Goal: Use online tool/utility: Utilize a website feature to perform a specific function

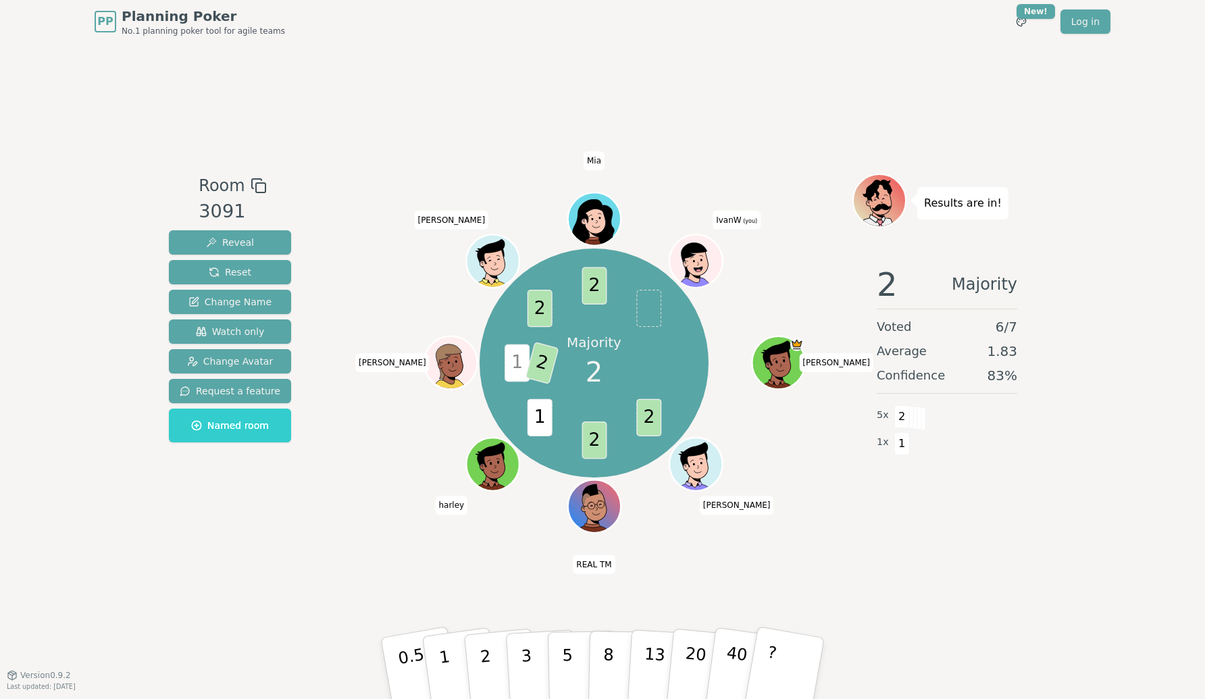
click at [700, 261] on icon at bounding box center [697, 263] width 5 height 5
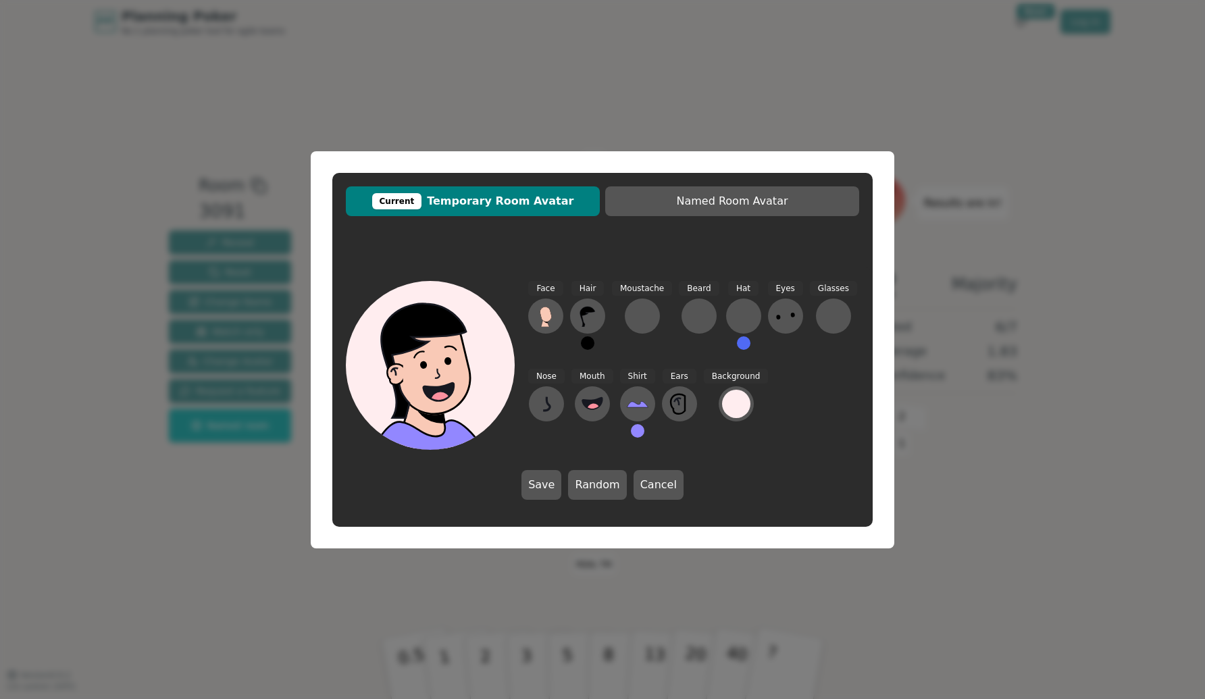
click at [633, 430] on button at bounding box center [638, 431] width 14 height 14
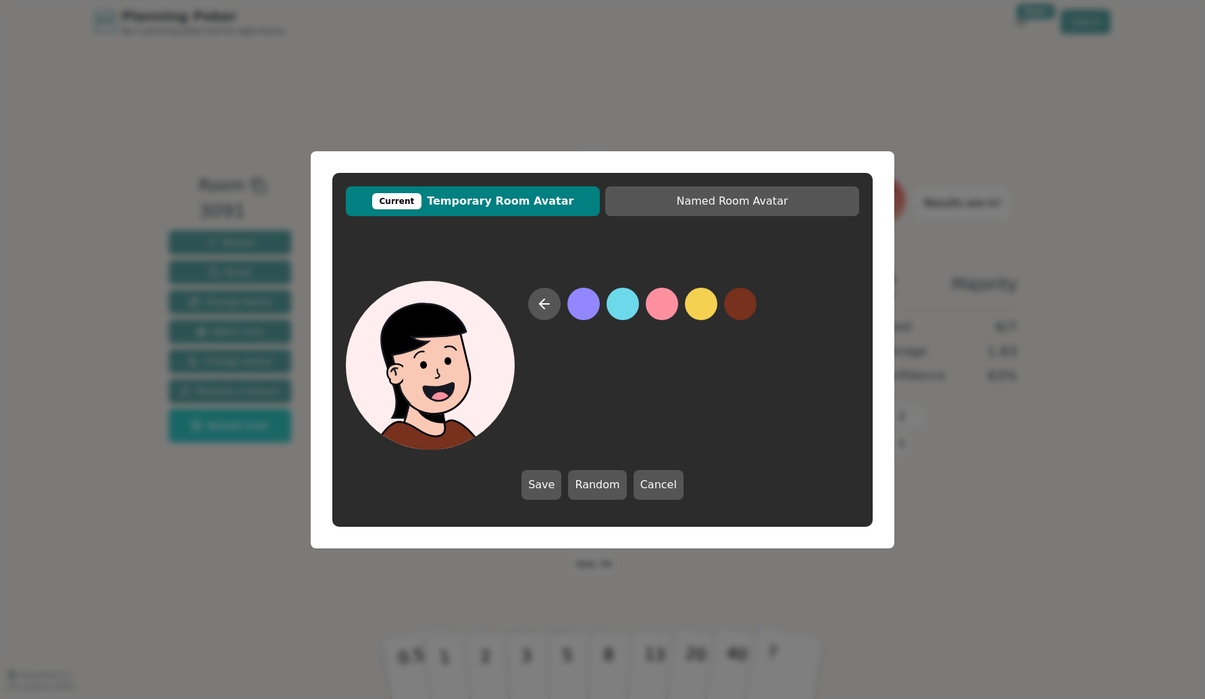
click at [739, 303] on button at bounding box center [740, 304] width 32 height 32
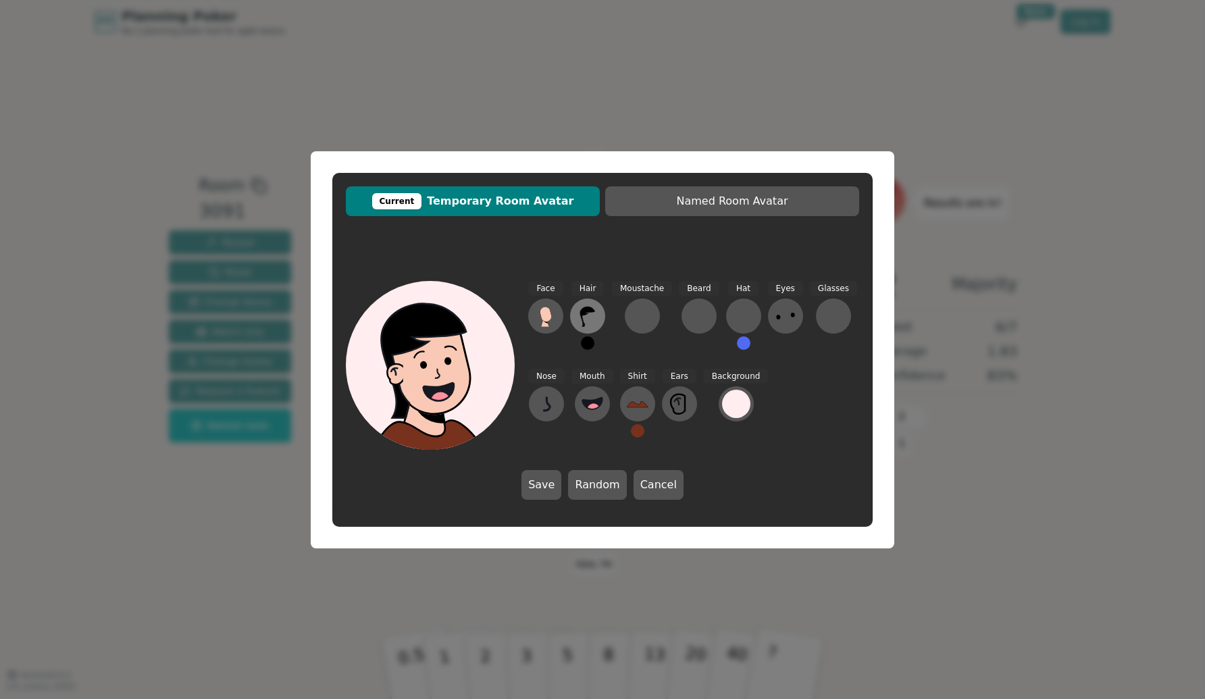
click at [589, 318] on icon at bounding box center [588, 316] width 22 height 22
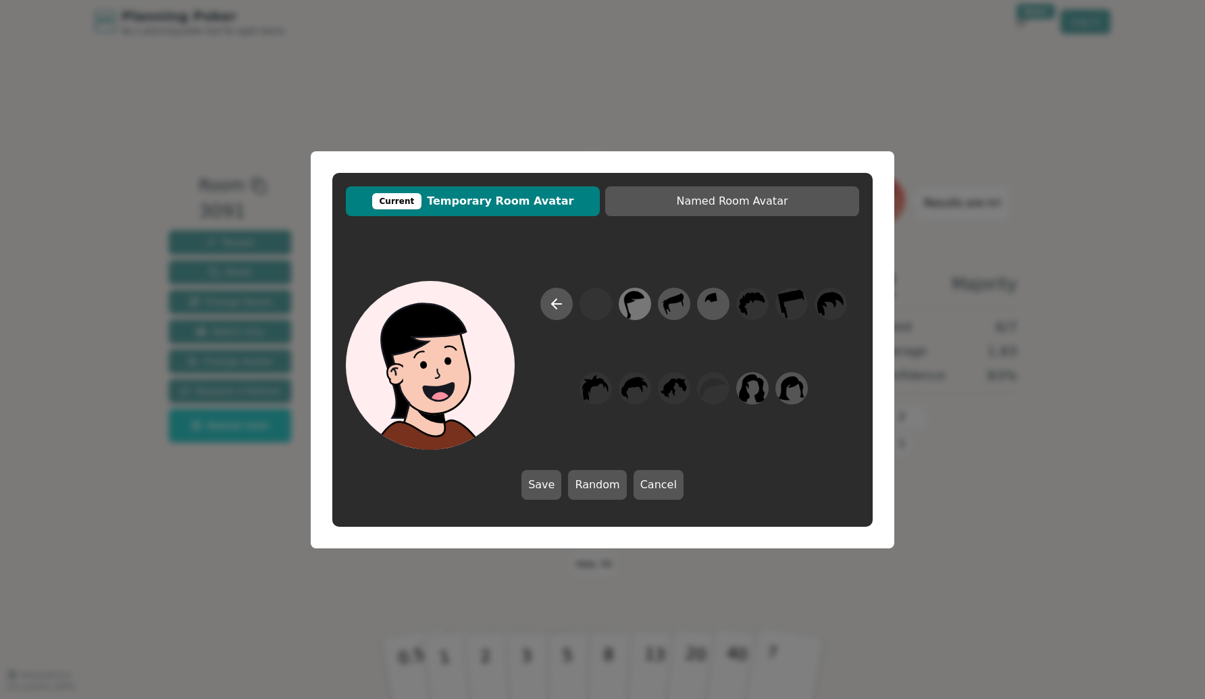
click at [639, 301] on icon at bounding box center [635, 304] width 26 height 30
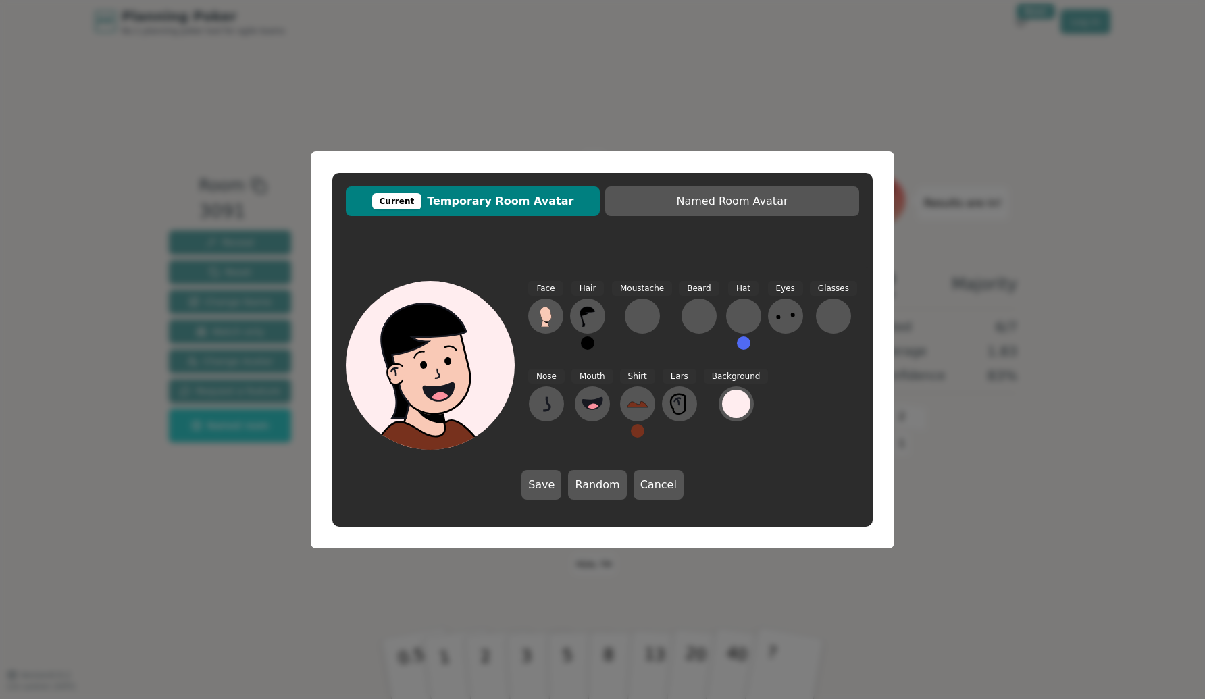
click at [592, 345] on button at bounding box center [588, 343] width 14 height 14
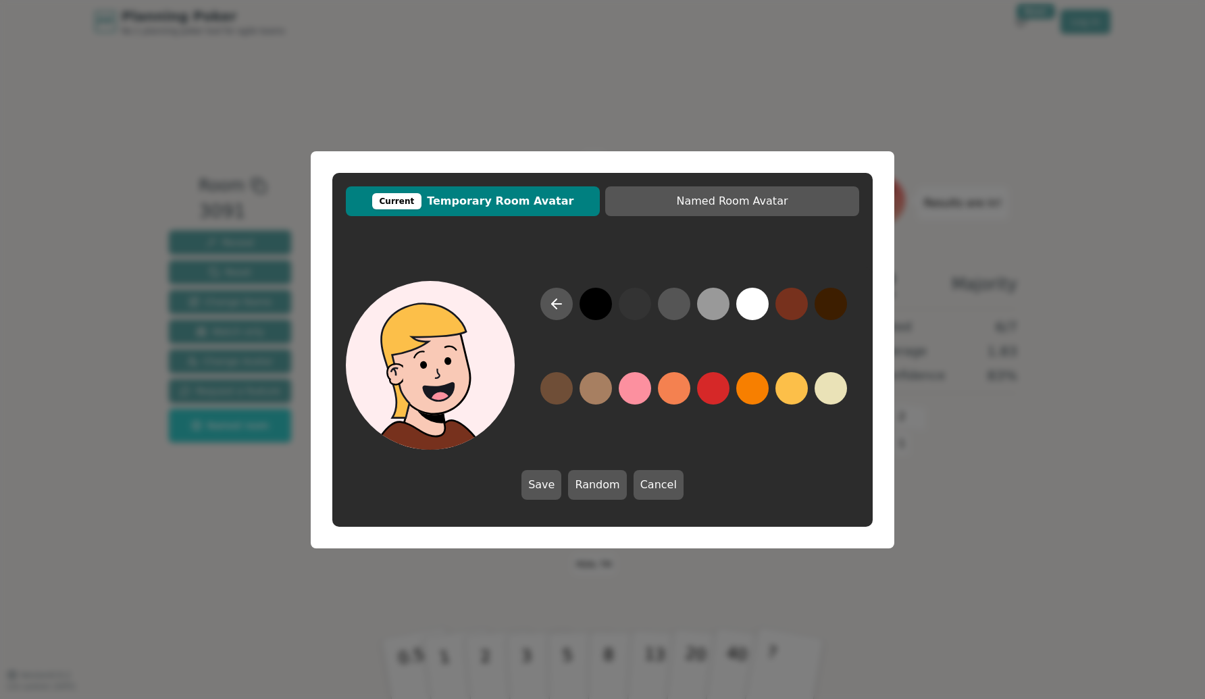
click at [786, 391] on button at bounding box center [792, 388] width 32 height 32
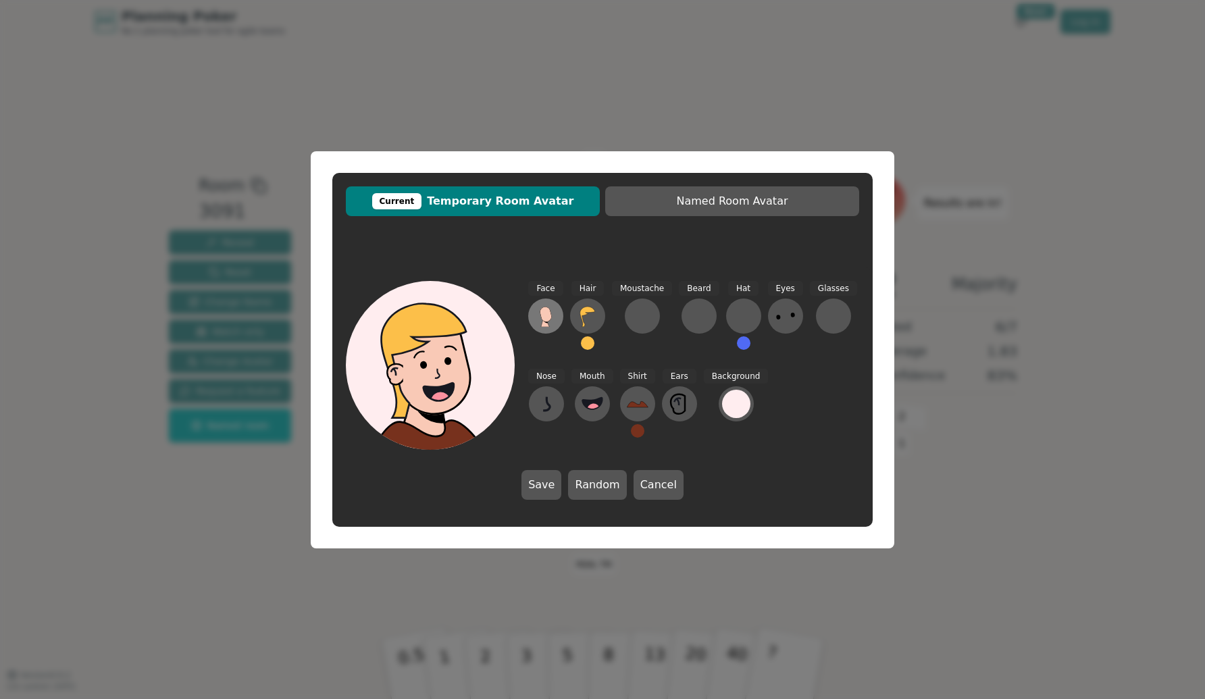
click at [549, 316] on icon at bounding box center [545, 314] width 11 height 15
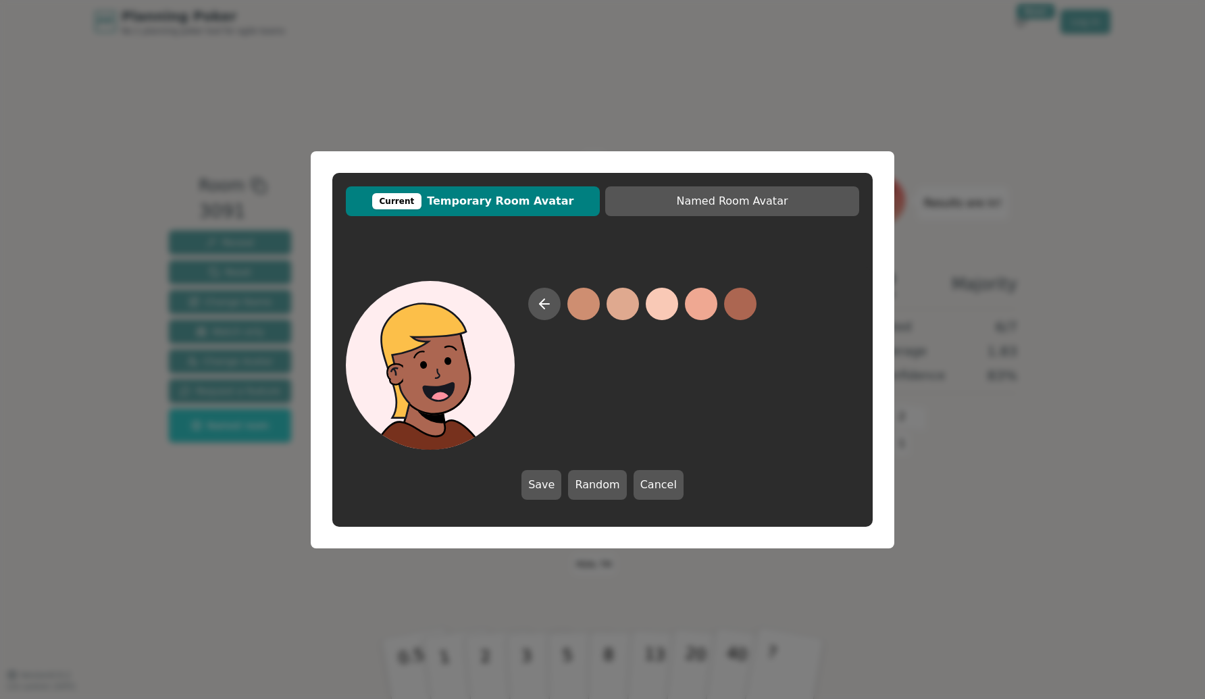
click at [739, 302] on button at bounding box center [740, 304] width 32 height 32
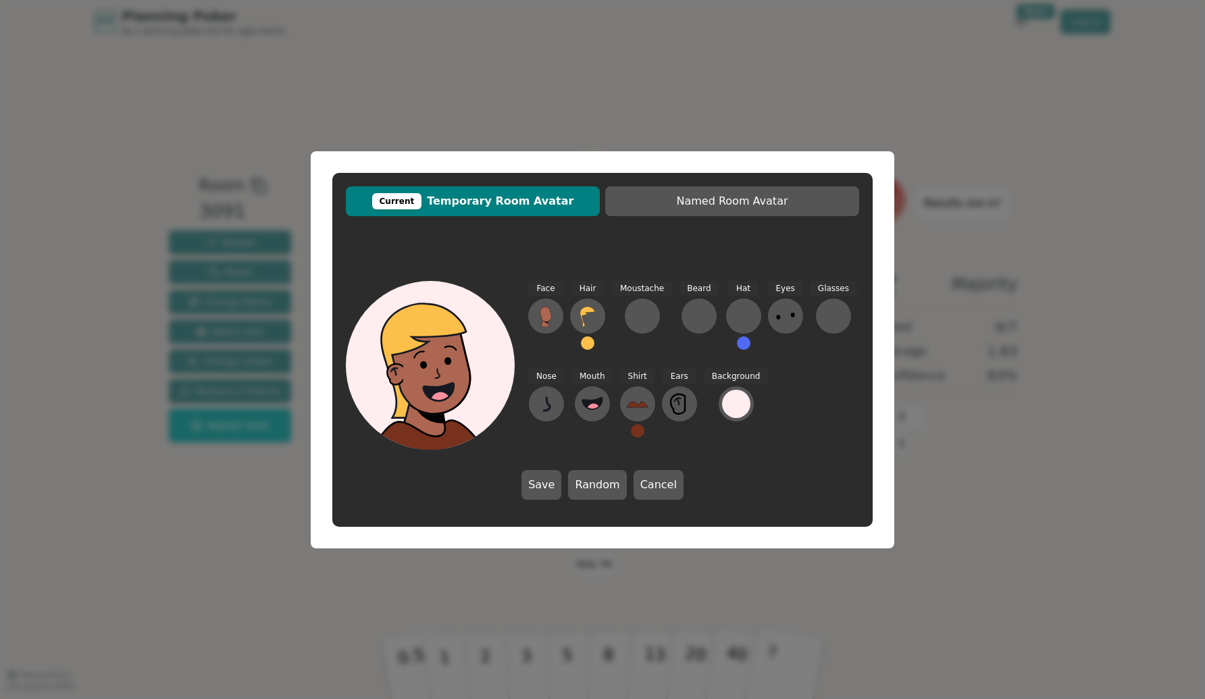
click at [741, 343] on button at bounding box center [744, 343] width 14 height 14
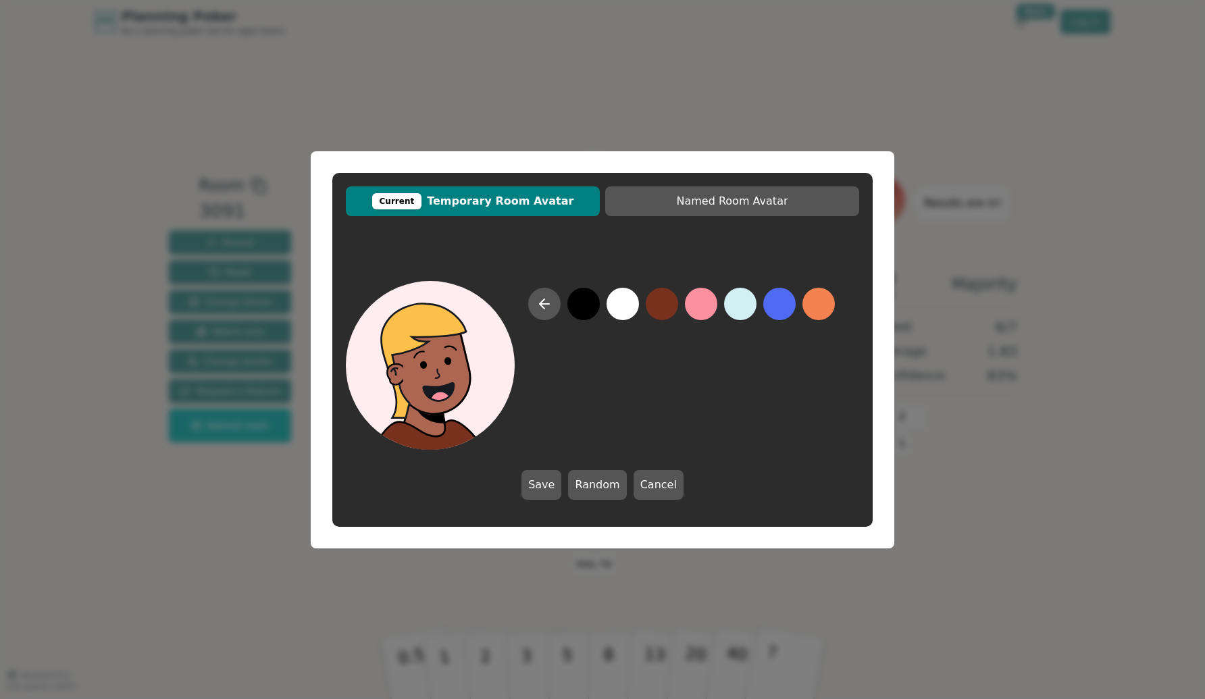
click at [805, 413] on div at bounding box center [681, 369] width 307 height 162
click at [544, 301] on icon at bounding box center [544, 304] width 16 height 16
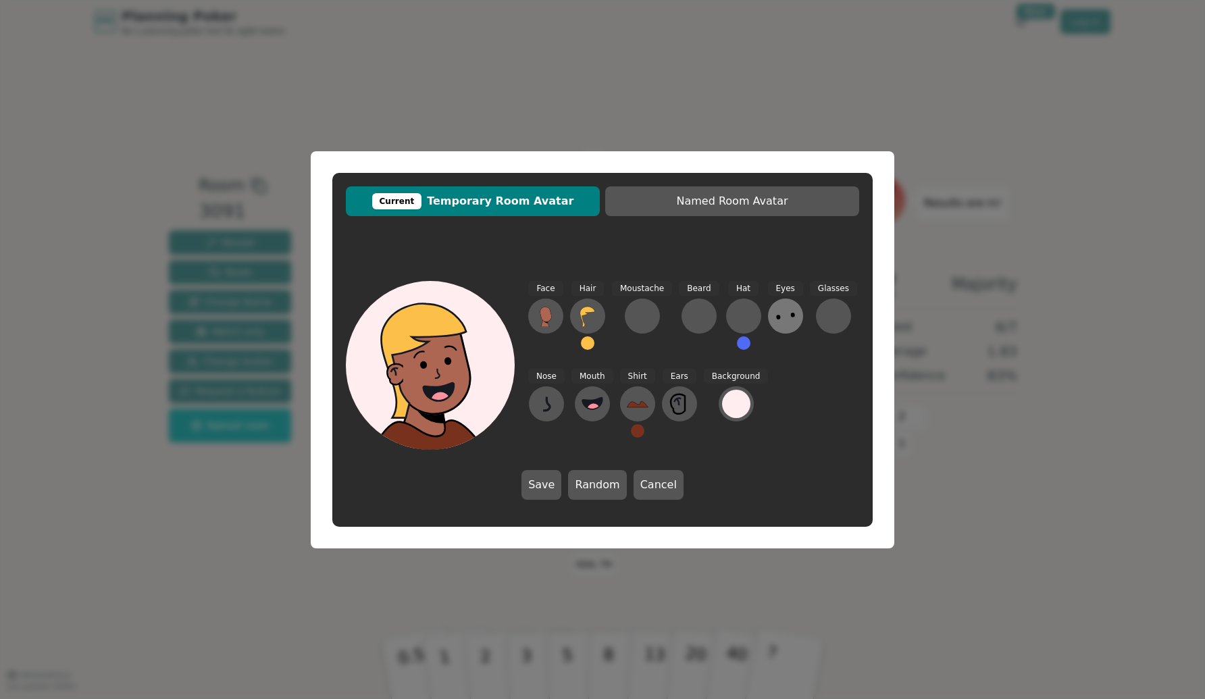
click at [786, 318] on icon at bounding box center [786, 316] width 22 height 22
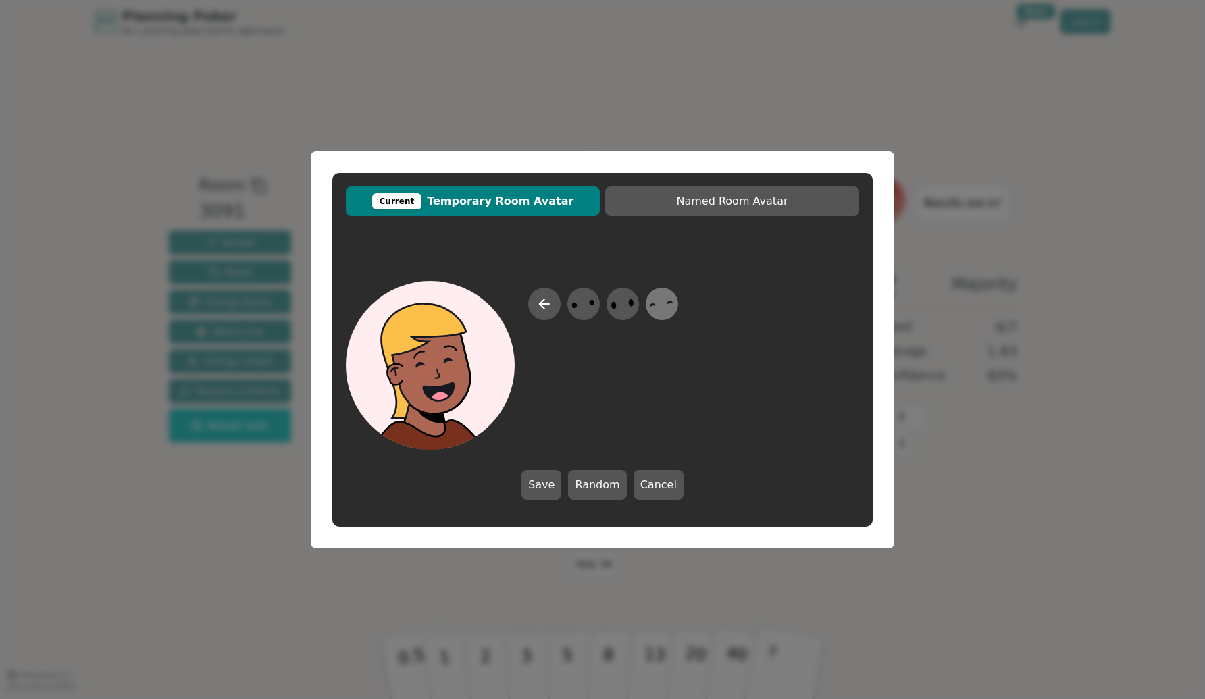
click at [662, 308] on icon at bounding box center [662, 304] width 26 height 30
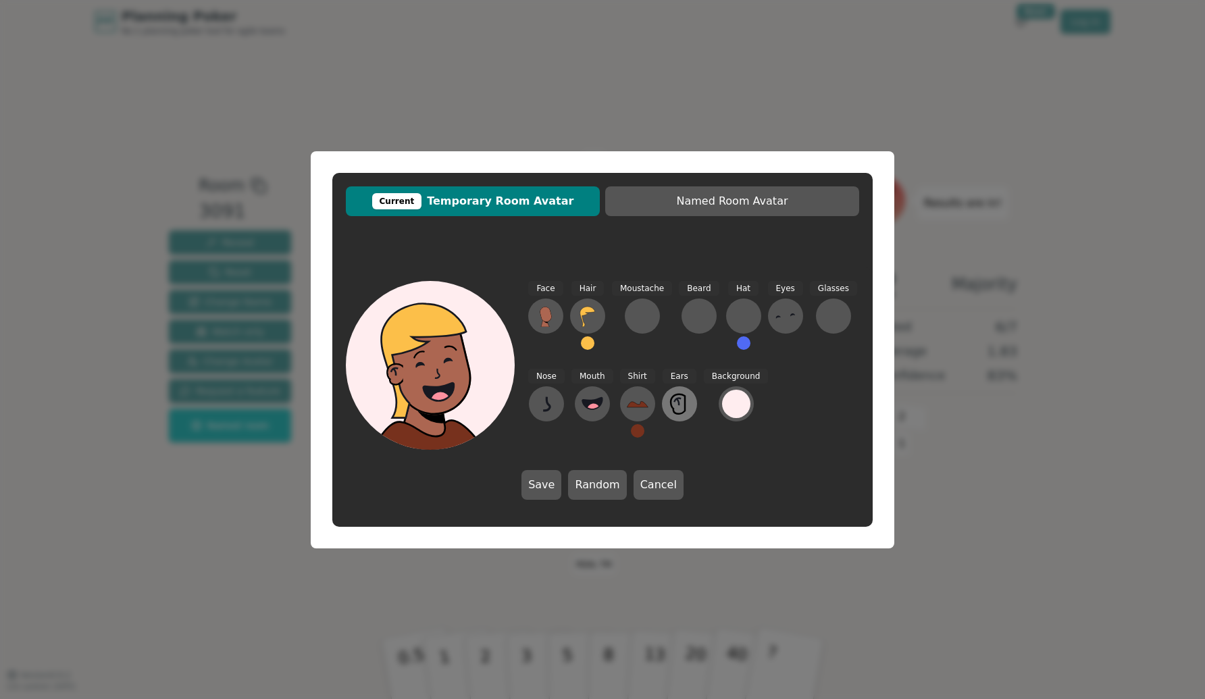
click at [678, 407] on icon at bounding box center [680, 404] width 22 height 22
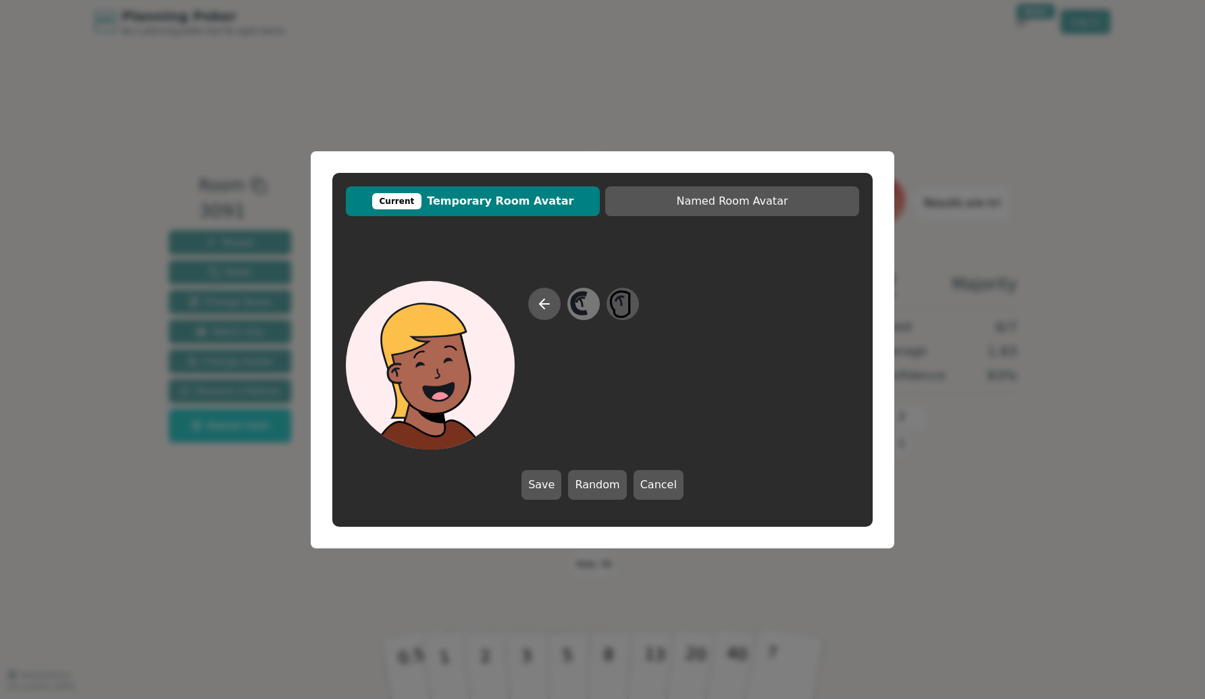
click at [576, 306] on icon at bounding box center [583, 304] width 26 height 30
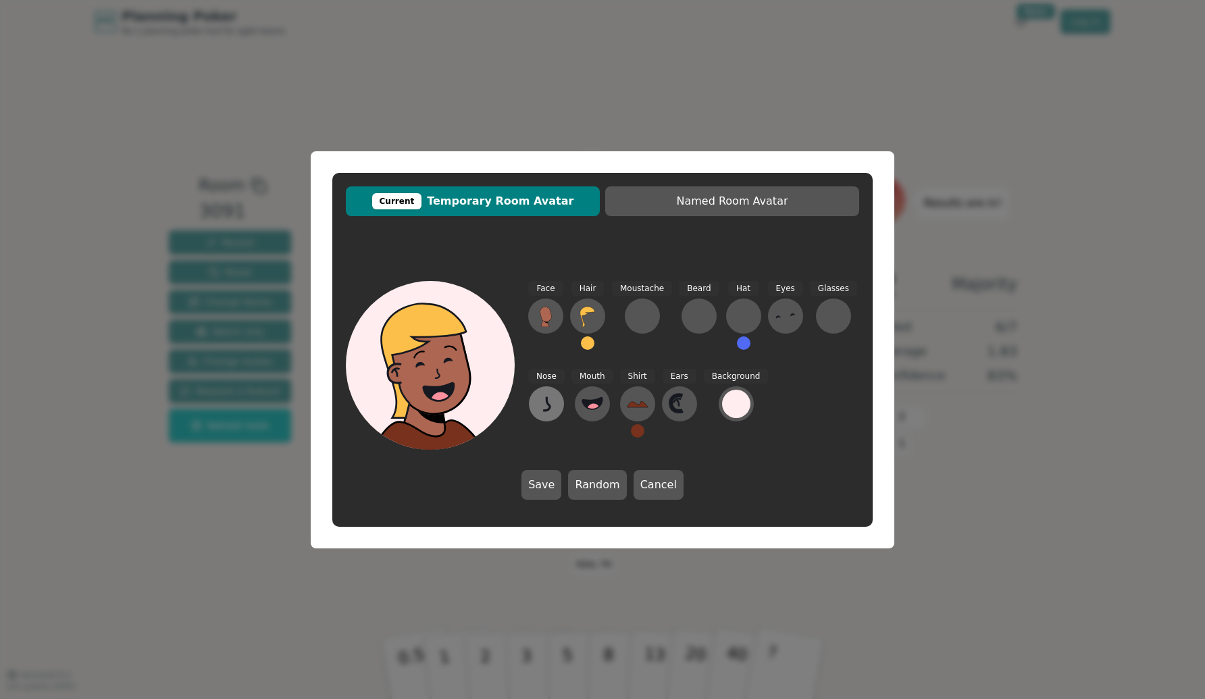
click at [547, 405] on icon at bounding box center [546, 404] width 7 height 14
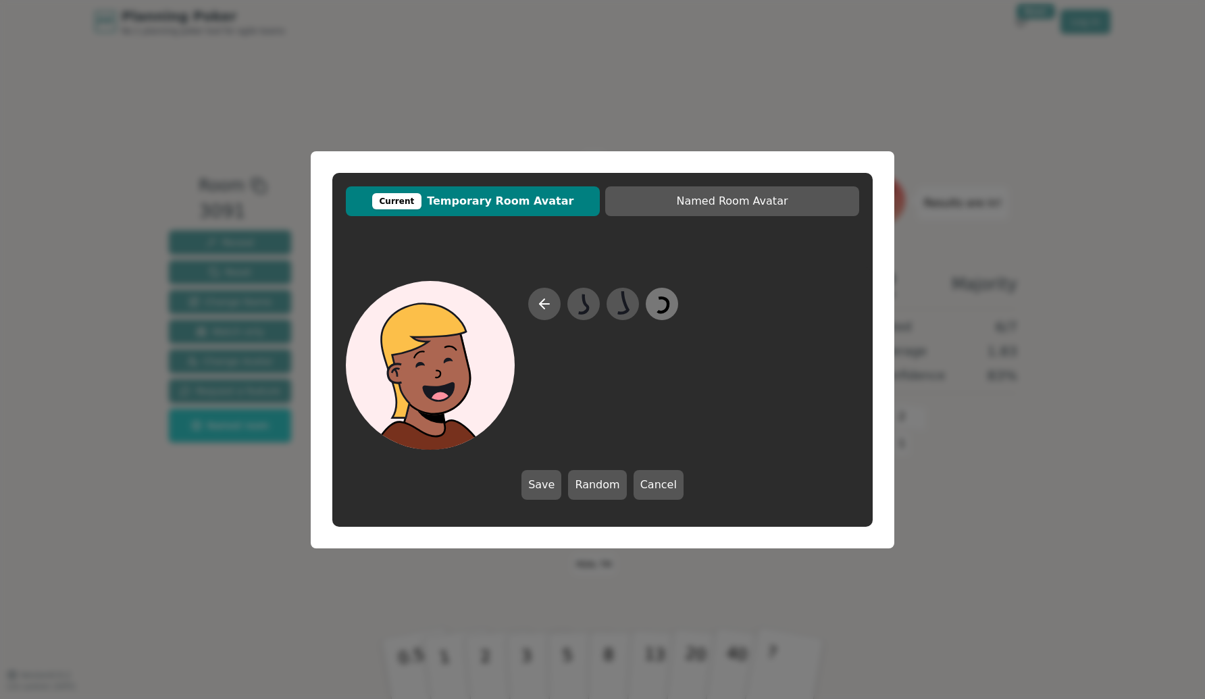
click at [666, 301] on icon at bounding box center [662, 304] width 26 height 30
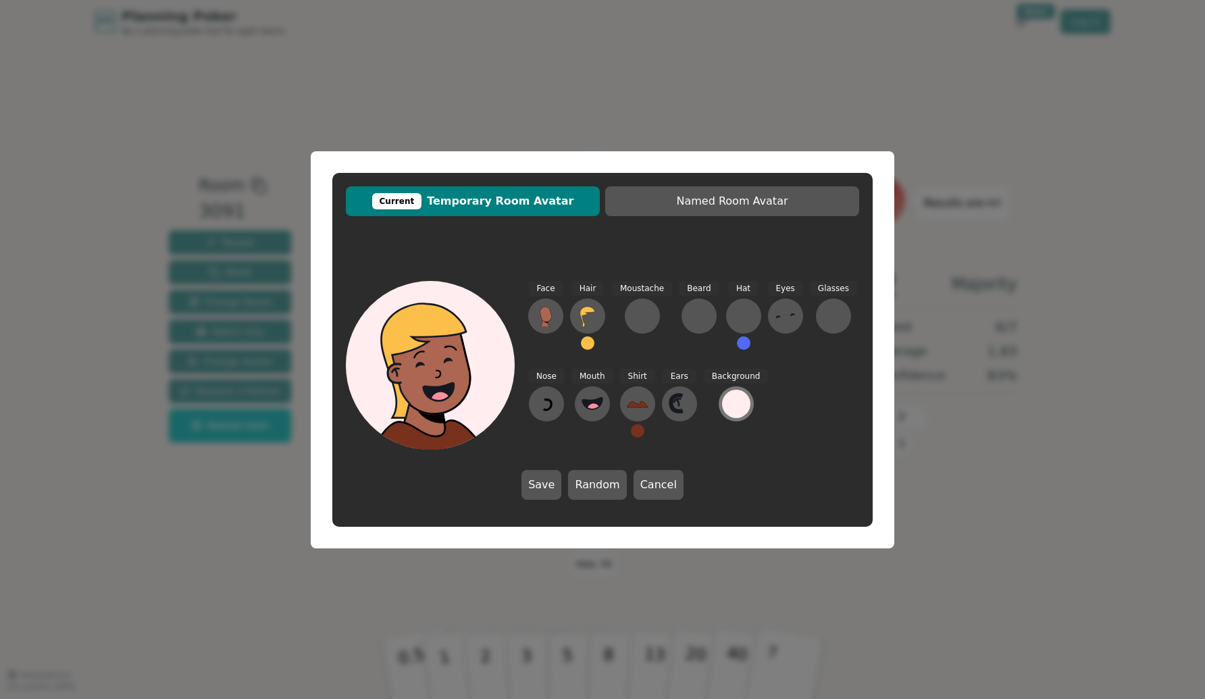
click at [738, 404] on div at bounding box center [736, 404] width 28 height 28
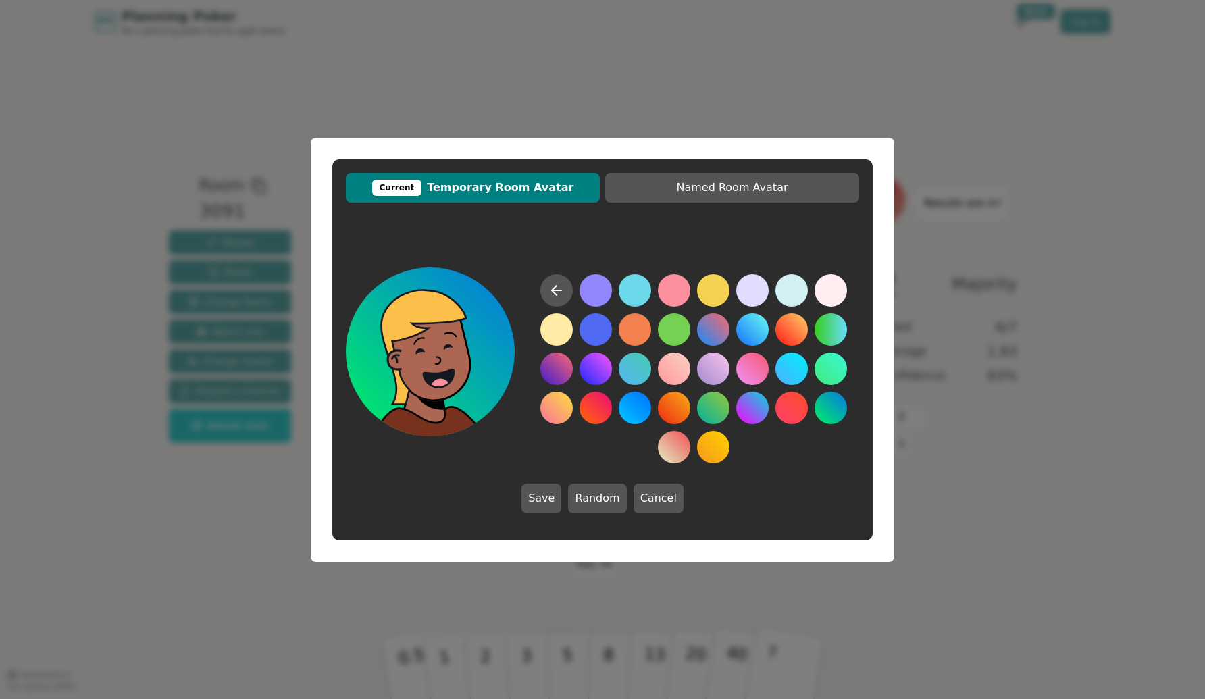
click at [830, 406] on button at bounding box center [831, 408] width 32 height 32
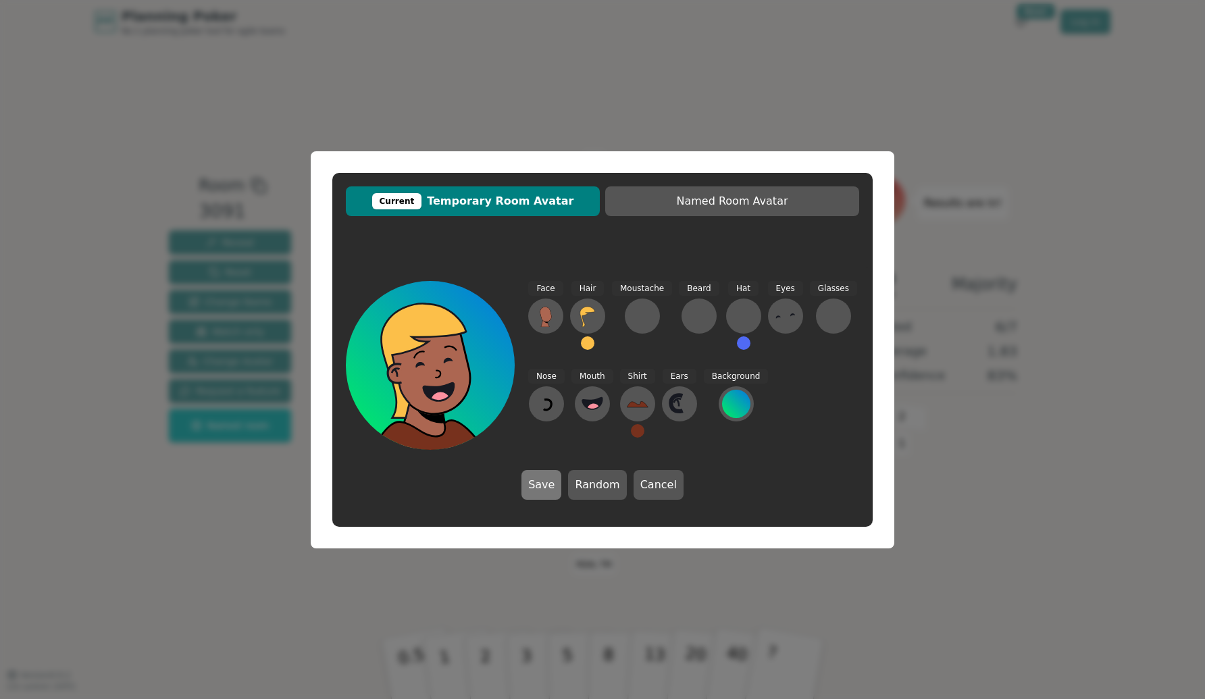
click at [543, 482] on button "Save" at bounding box center [542, 485] width 40 height 30
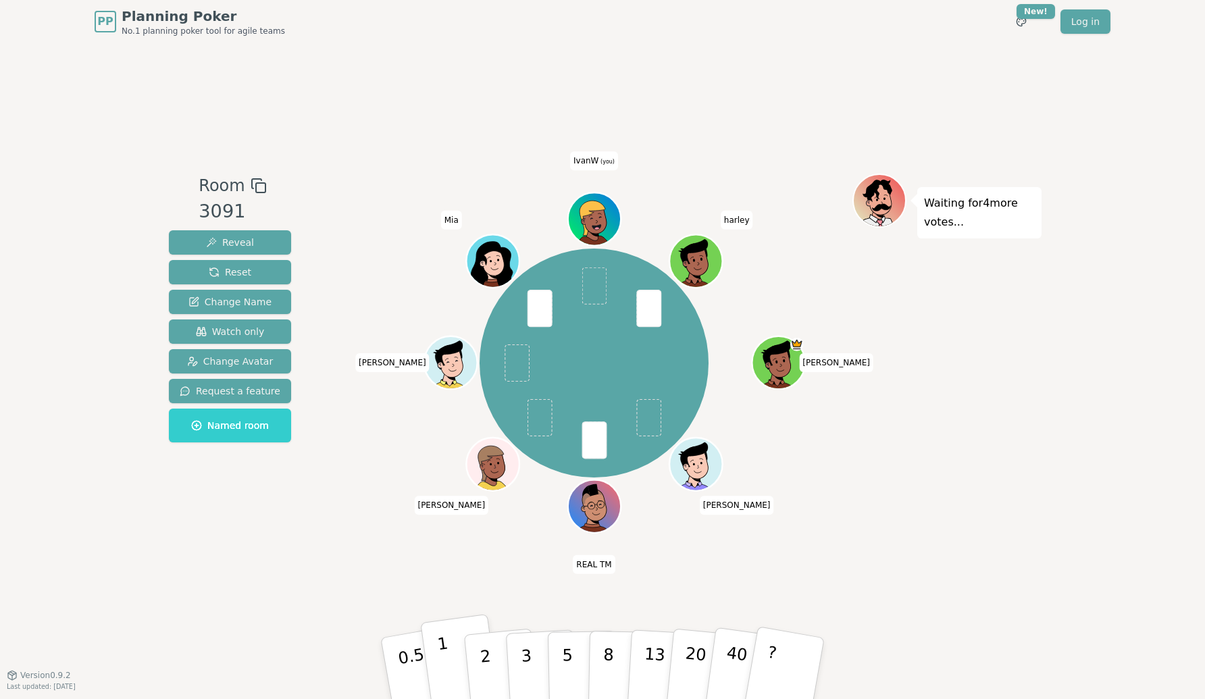
click at [449, 650] on button "1" at bounding box center [460, 668] width 80 height 109
click at [489, 653] on button "2" at bounding box center [501, 669] width 77 height 107
